Goal: Use online tool/utility: Utilize a website feature to perform a specific function

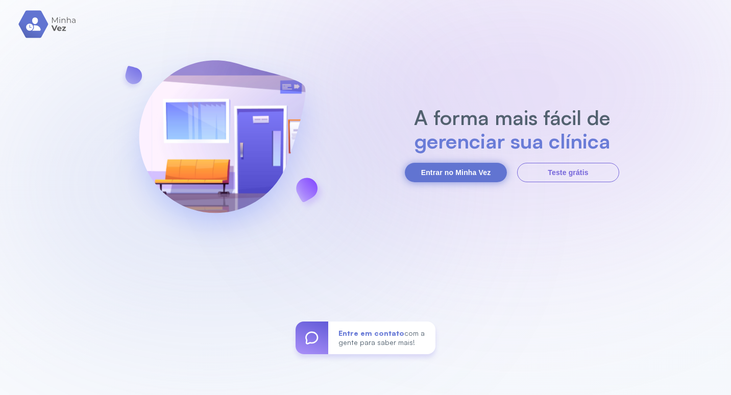
click at [427, 170] on button "Entrar no Minha Vez" at bounding box center [456, 172] width 102 height 19
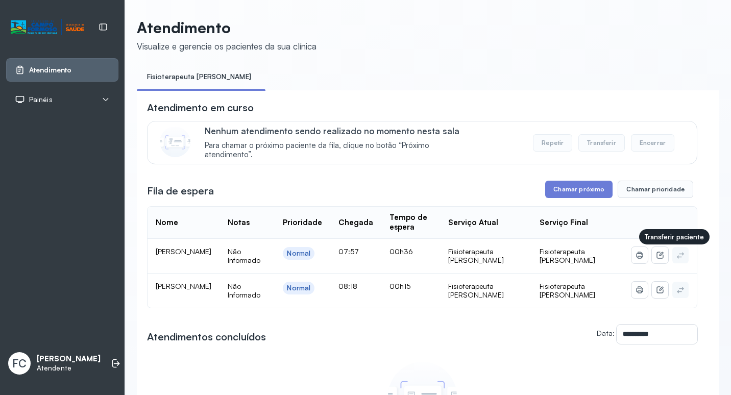
click at [672, 257] on button at bounding box center [680, 255] width 16 height 16
click at [656, 257] on icon at bounding box center [660, 255] width 8 height 8
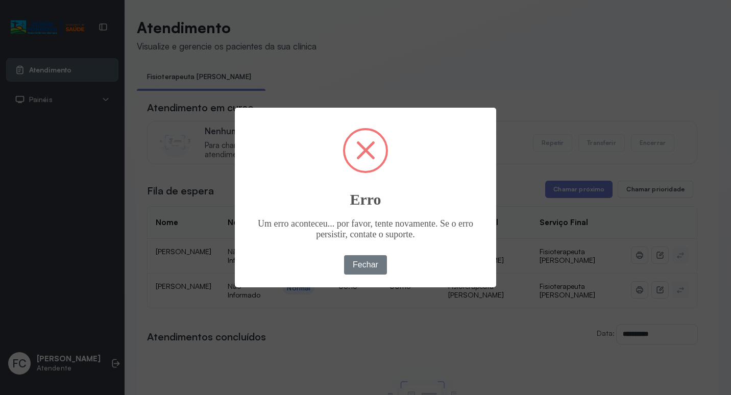
click at [416, 201] on h2 "Erro" at bounding box center [365, 194] width 261 height 32
click at [372, 266] on button "Fechar" at bounding box center [365, 264] width 43 height 19
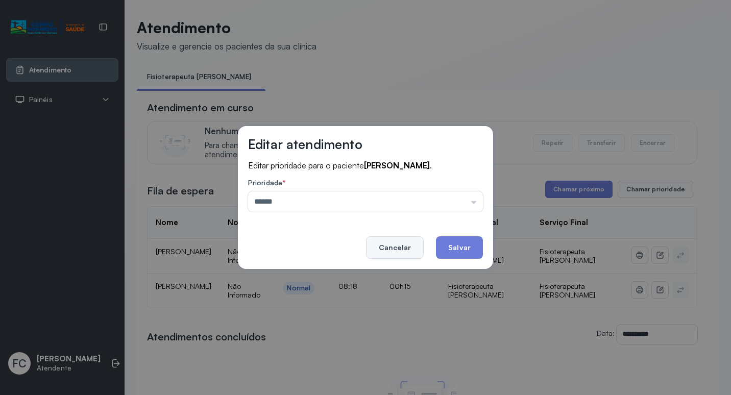
click at [416, 254] on button "Cancelar" at bounding box center [395, 247] width 58 height 22
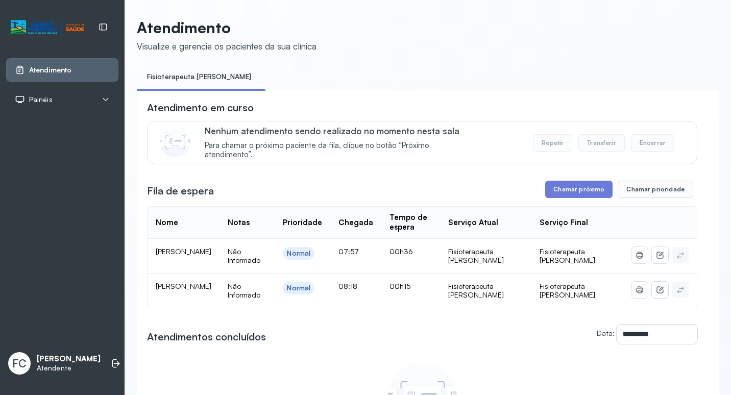
click at [612, 193] on div "Chamar próximo Chamar prioridade" at bounding box center [619, 189] width 148 height 17
click at [584, 193] on button "Chamar próximo" at bounding box center [578, 189] width 67 height 17
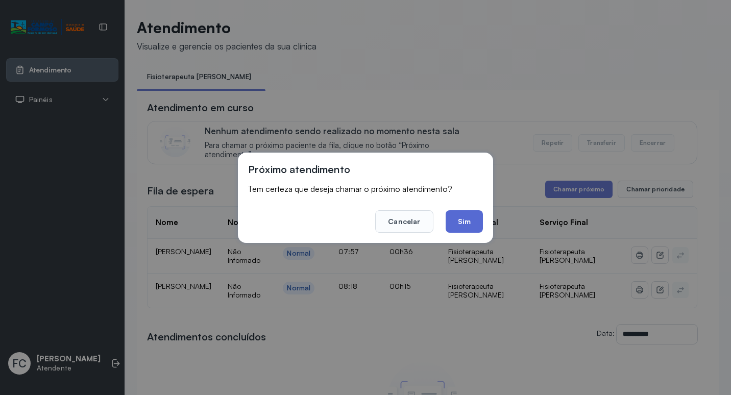
click at [462, 213] on button "Sim" at bounding box center [464, 221] width 37 height 22
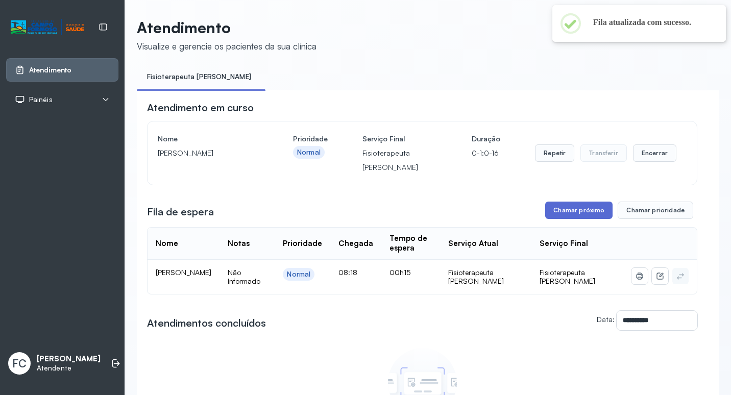
click at [584, 216] on button "Chamar próximo" at bounding box center [578, 210] width 67 height 17
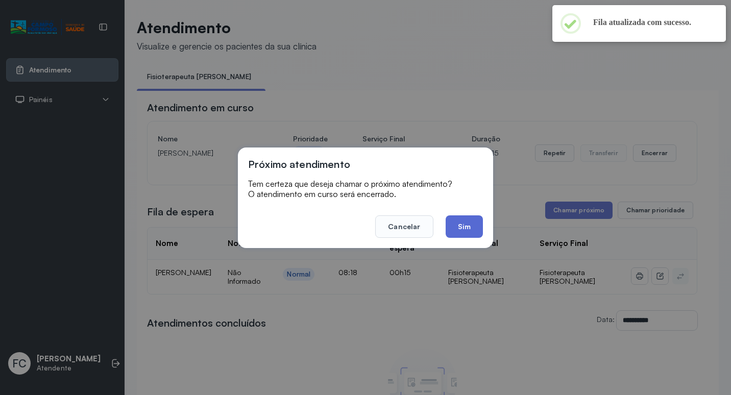
click at [463, 226] on button "Sim" at bounding box center [464, 226] width 37 height 22
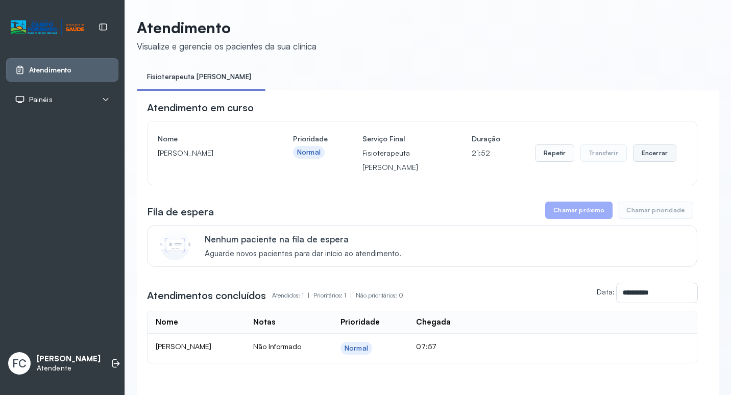
click at [648, 158] on button "Encerrar" at bounding box center [654, 152] width 43 height 17
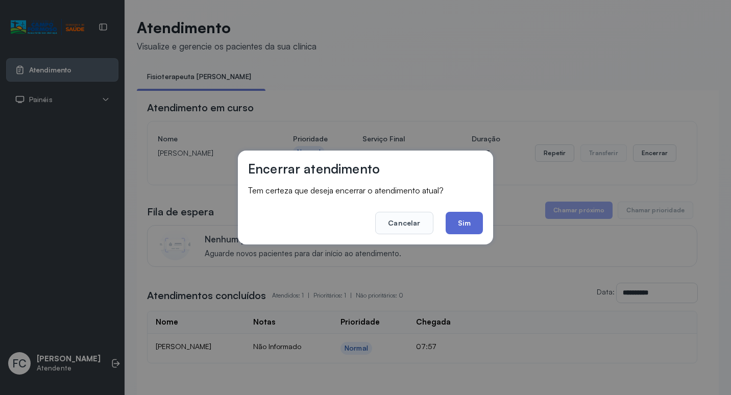
click at [459, 222] on button "Sim" at bounding box center [464, 223] width 37 height 22
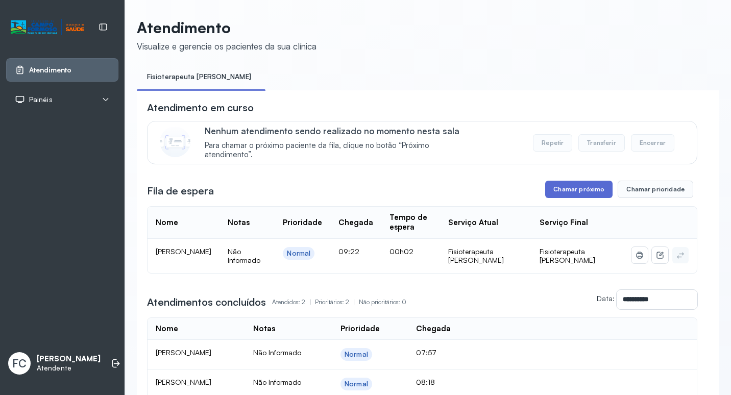
click at [571, 193] on button "Chamar próximo" at bounding box center [578, 189] width 67 height 17
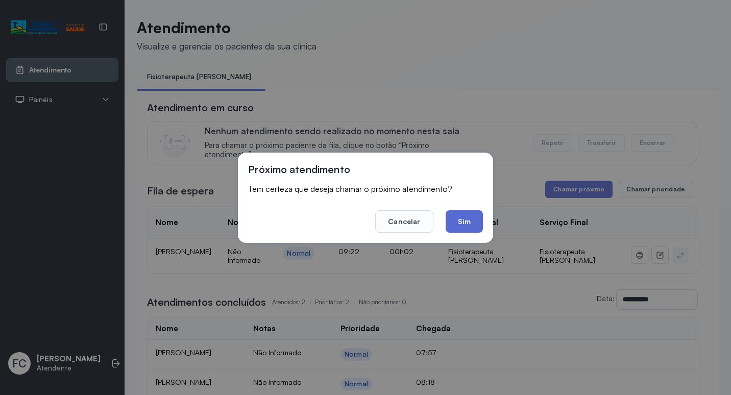
click at [465, 215] on button "Sim" at bounding box center [464, 221] width 37 height 22
